Goal: Transaction & Acquisition: Purchase product/service

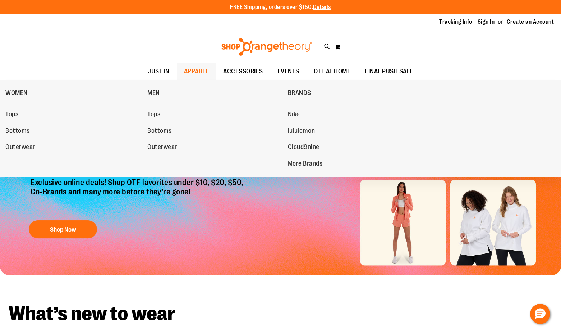
click at [186, 68] on span "APPAREL" at bounding box center [196, 71] width 25 height 16
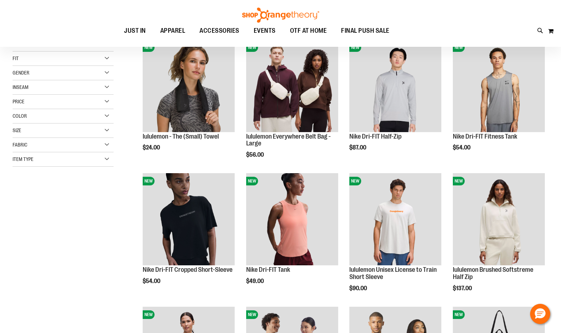
scroll to position [108, 0]
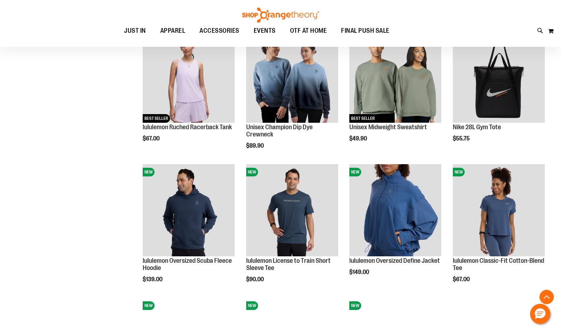
scroll to position [395, 0]
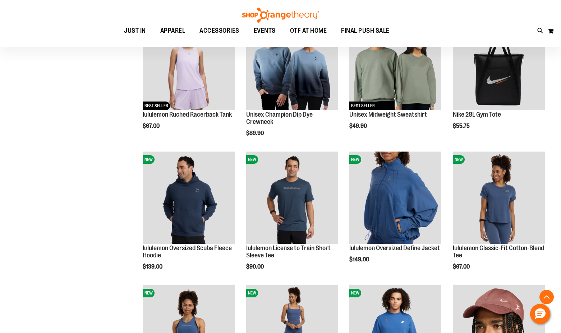
click at [97, 220] on div "**********" at bounding box center [281, 154] width 536 height 873
click at [120, 221] on div "**********" at bounding box center [281, 154] width 536 height 873
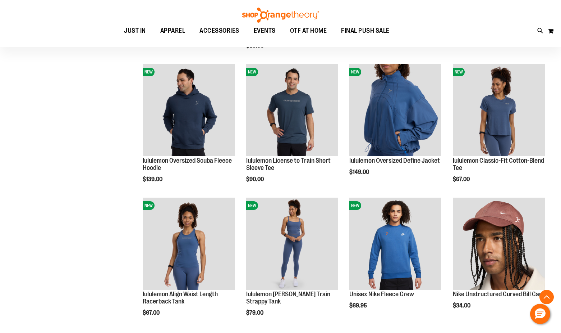
scroll to position [503, 0]
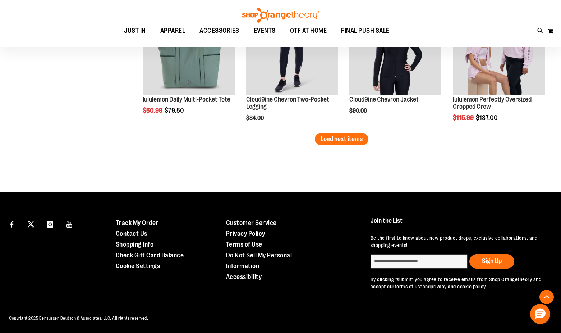
scroll to position [1212, 0]
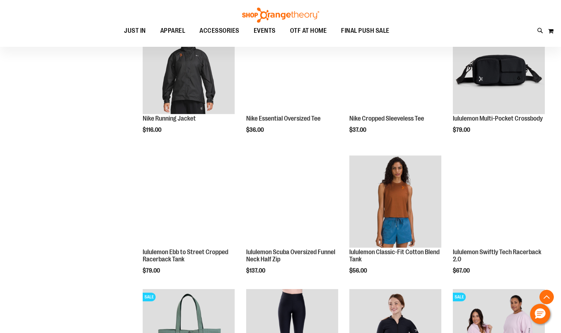
scroll to position [924, 0]
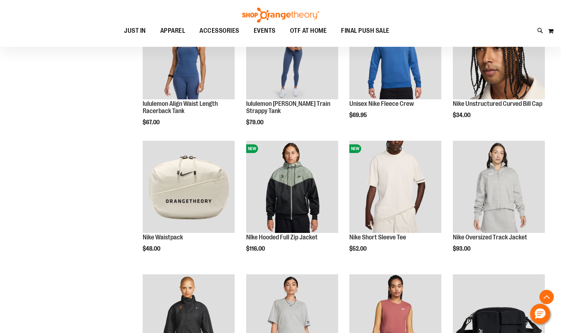
scroll to position [672, 0]
click at [84, 197] on div "**********" at bounding box center [281, 84] width 536 height 1286
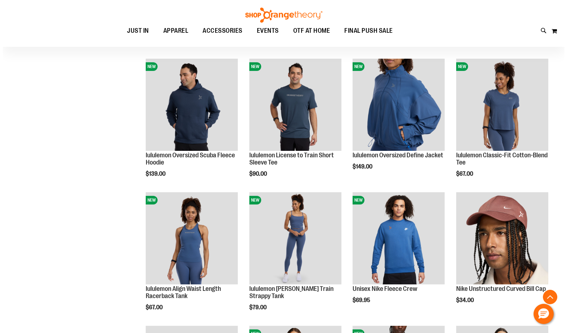
scroll to position [421, 0]
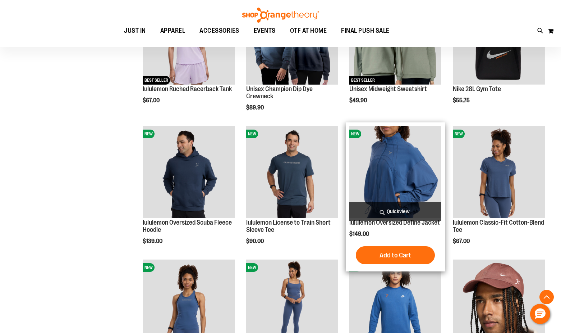
click at [400, 207] on span "Quickview" at bounding box center [396, 211] width 92 height 19
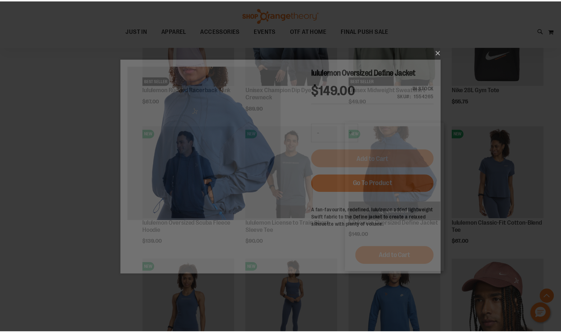
scroll to position [0, 0]
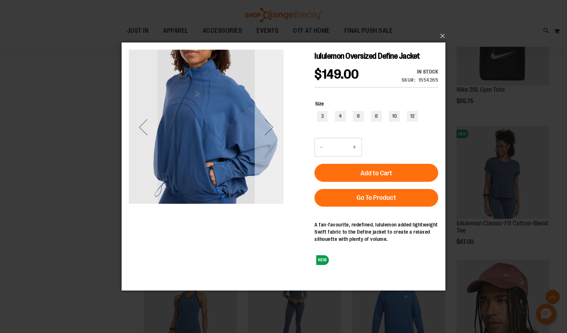
click at [269, 122] on div "Next" at bounding box center [269, 126] width 29 height 29
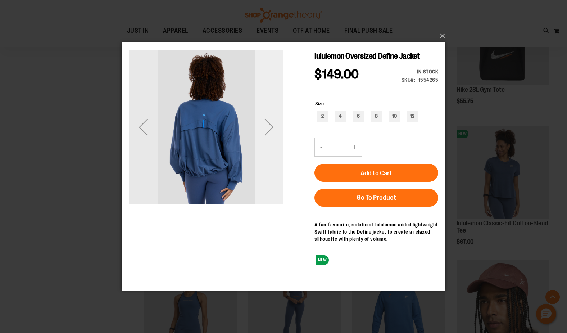
click at [269, 122] on div "Next" at bounding box center [269, 126] width 29 height 29
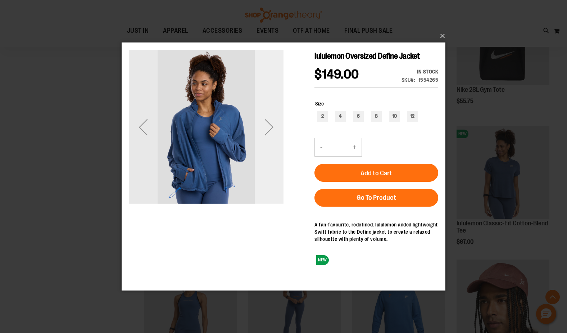
click at [269, 122] on div "Next" at bounding box center [269, 126] width 29 height 29
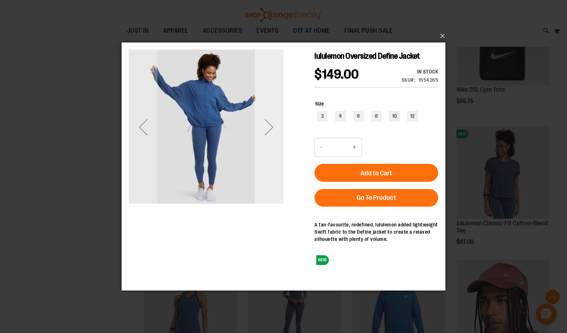
click at [269, 122] on div "Next" at bounding box center [269, 126] width 29 height 29
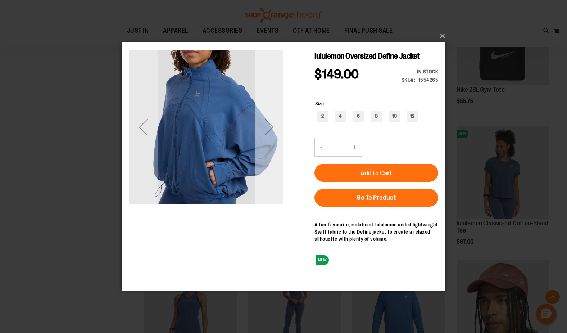
click at [269, 122] on div "Next" at bounding box center [269, 126] width 29 height 29
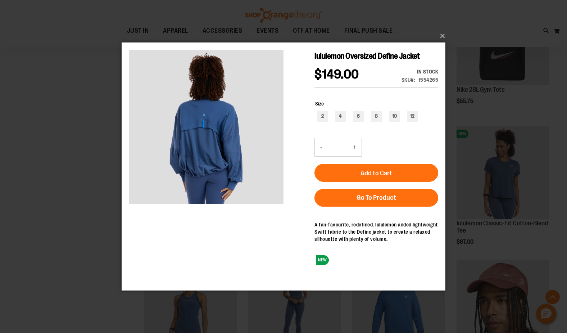
click at [81, 132] on div "×" at bounding box center [283, 166] width 567 height 333
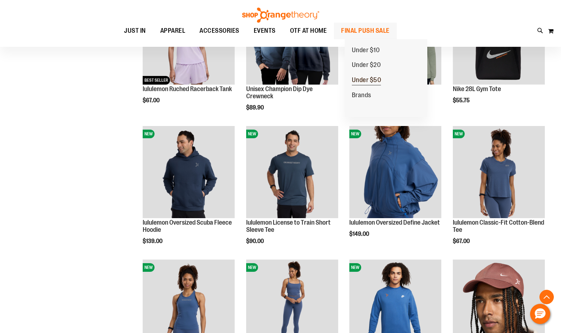
click at [374, 78] on span "Under $50" at bounding box center [366, 80] width 29 height 9
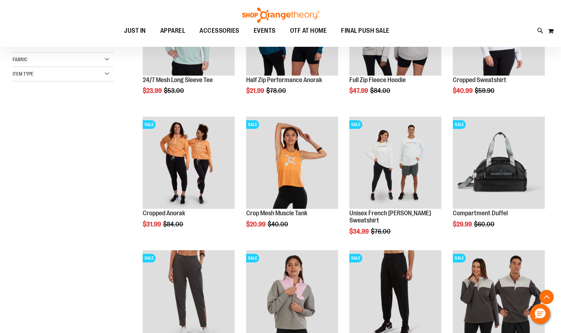
scroll to position [215, 0]
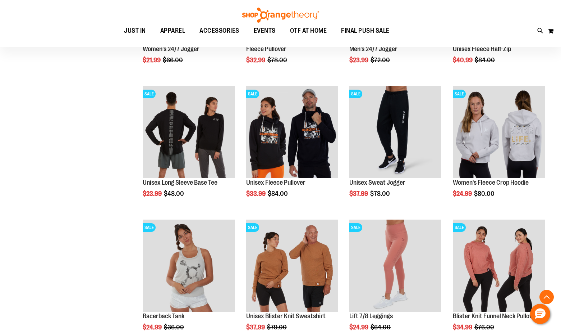
scroll to position [503, 0]
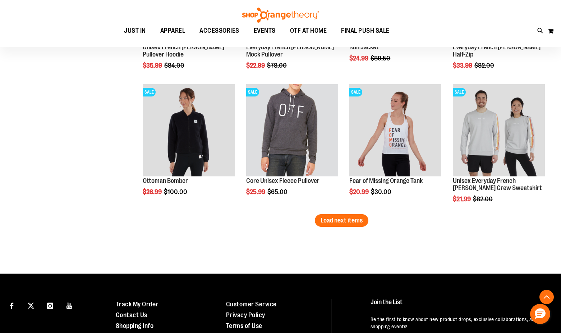
scroll to position [1150, 0]
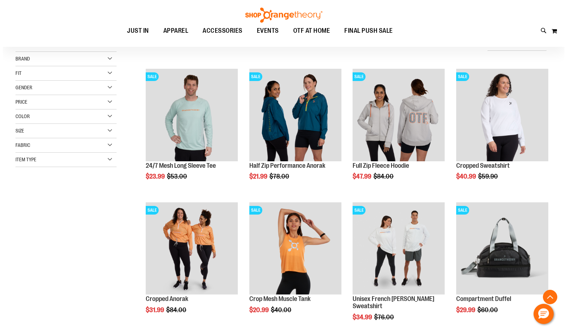
scroll to position [72, 0]
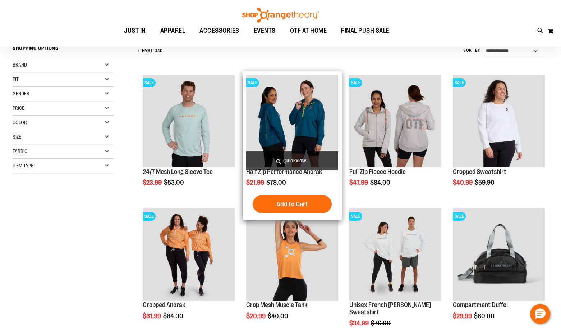
click at [308, 158] on span "Quickview" at bounding box center [292, 160] width 92 height 19
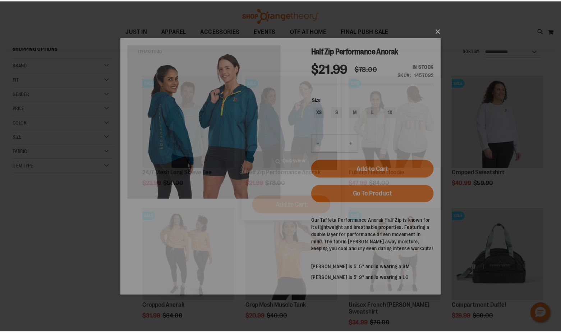
scroll to position [0, 0]
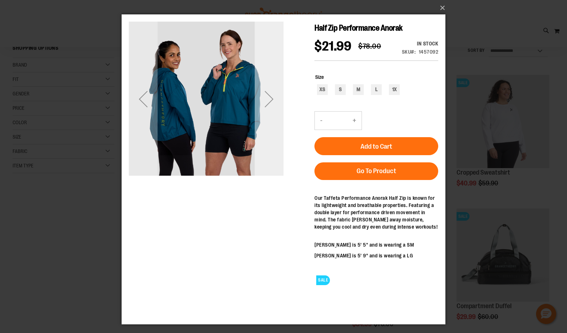
click at [266, 97] on div "Next" at bounding box center [269, 99] width 29 height 29
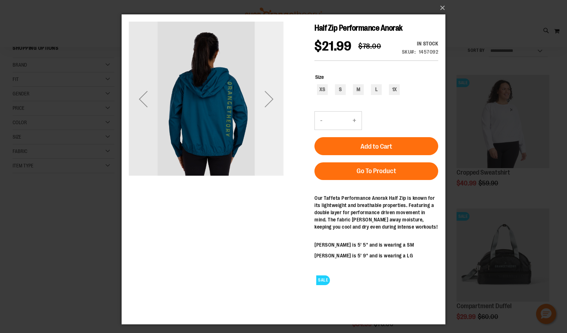
click at [266, 97] on div "Next" at bounding box center [269, 99] width 29 height 29
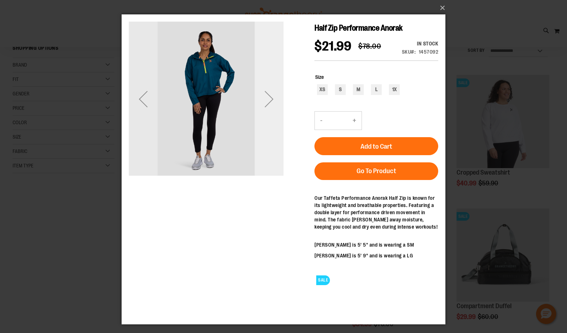
click at [266, 97] on div "Next" at bounding box center [269, 99] width 29 height 29
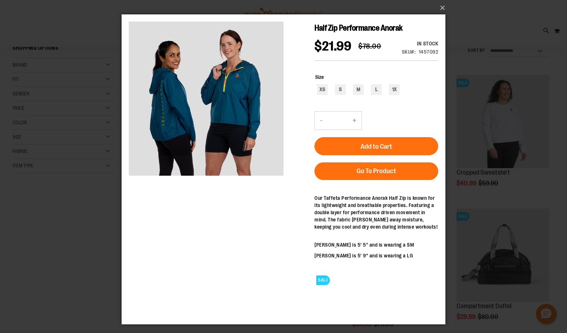
click at [70, 218] on div "×" at bounding box center [283, 166] width 567 height 333
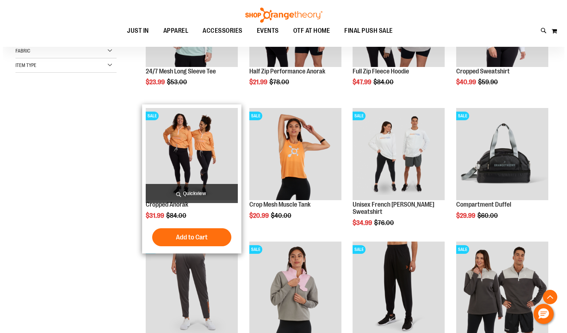
scroll to position [215, 0]
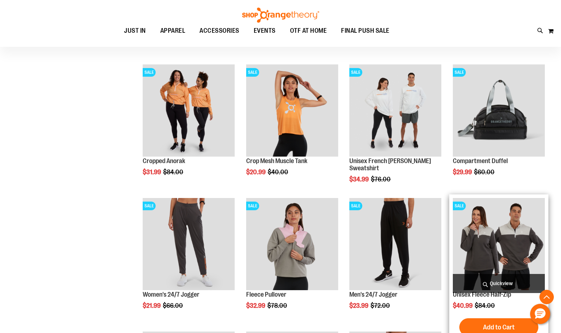
click at [494, 282] on span "Quickview" at bounding box center [499, 283] width 92 height 19
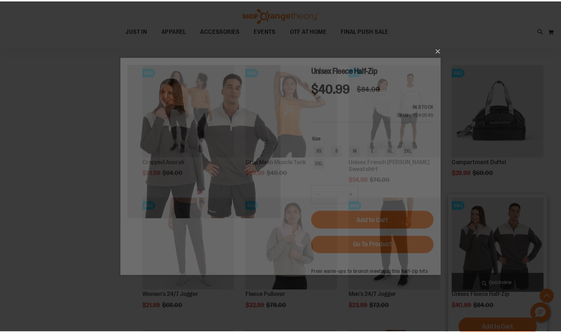
scroll to position [0, 0]
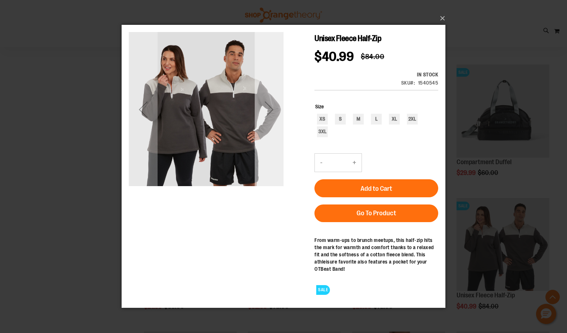
click at [269, 105] on div "Next" at bounding box center [269, 109] width 29 height 29
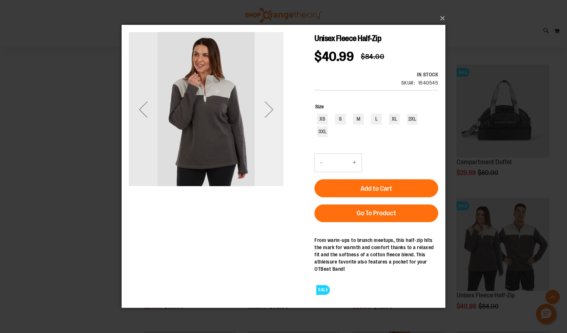
click at [269, 105] on div "Next" at bounding box center [269, 109] width 29 height 29
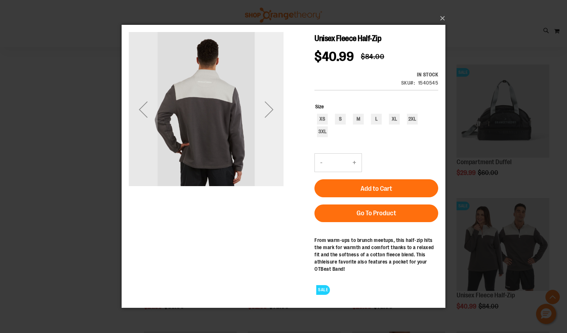
click at [269, 105] on div "Next" at bounding box center [269, 109] width 29 height 29
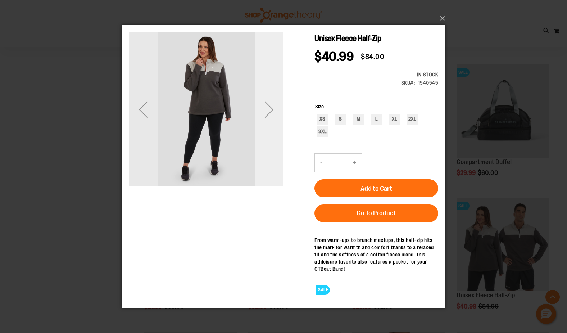
click at [269, 105] on div "Next" at bounding box center [269, 109] width 29 height 29
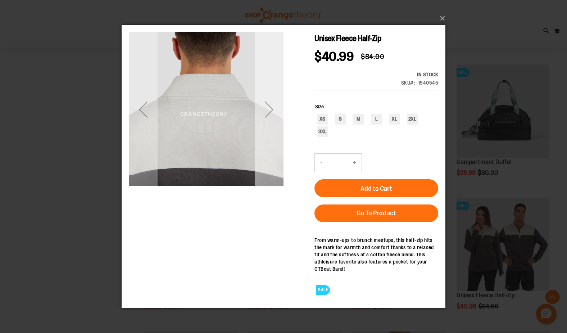
click at [269, 105] on div "Next" at bounding box center [269, 109] width 29 height 29
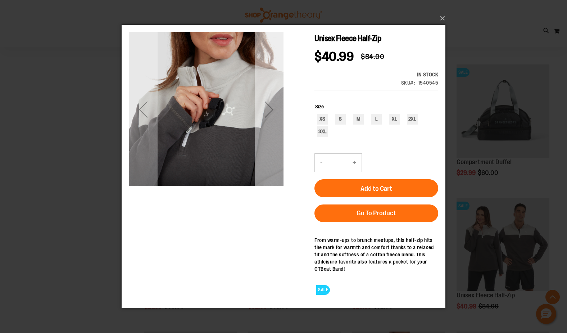
click at [269, 105] on div "Next" at bounding box center [269, 109] width 29 height 29
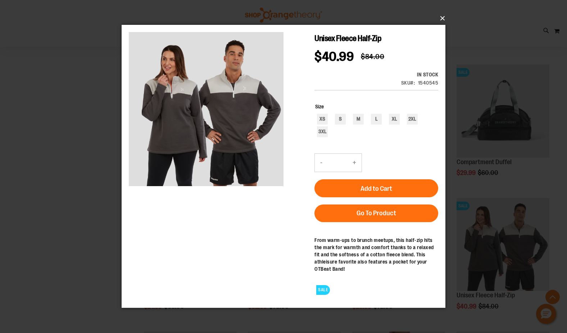
click at [440, 17] on button "×" at bounding box center [286, 18] width 324 height 16
